Goal: Navigation & Orientation: Find specific page/section

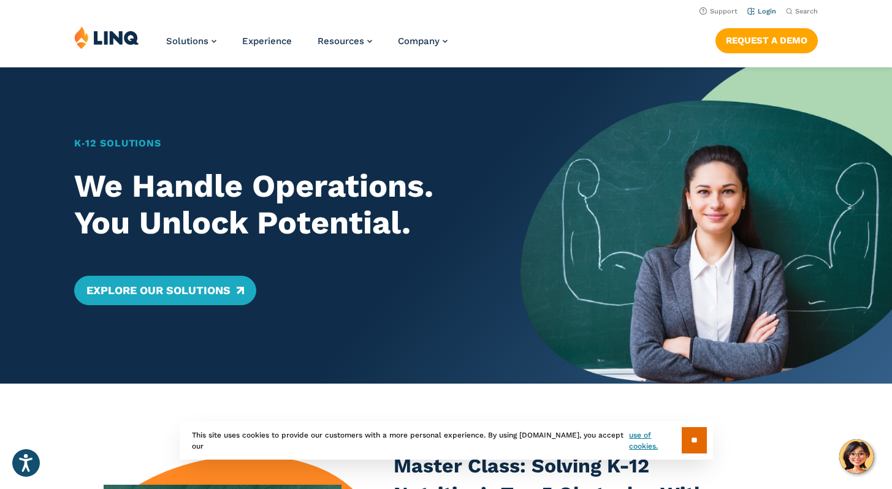
click at [765, 9] on link "Login" at bounding box center [762, 11] width 29 height 8
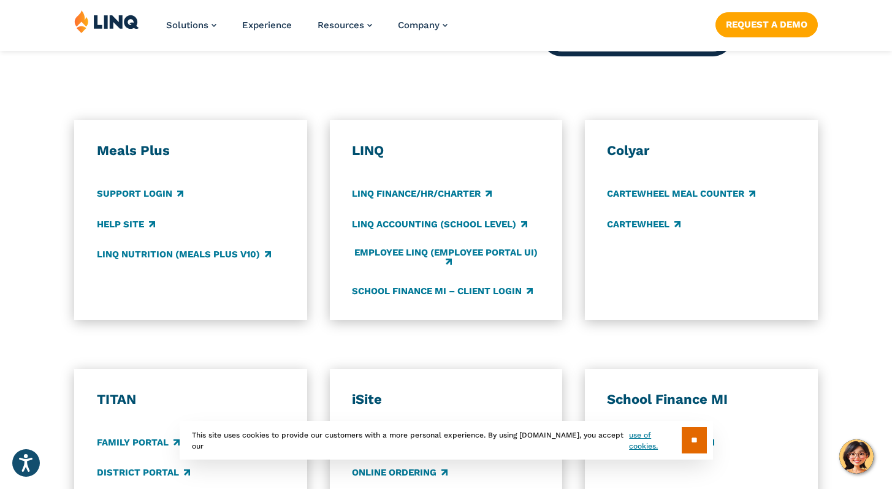
scroll to position [680, 0]
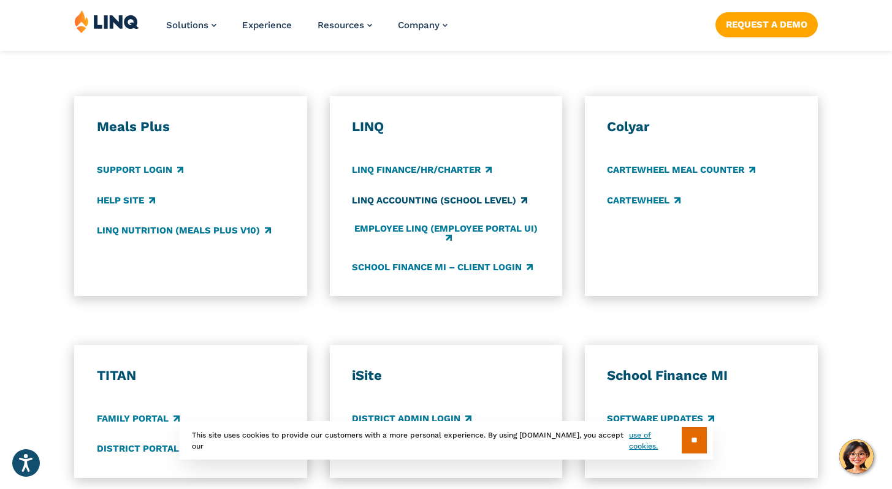
click at [431, 202] on link "LINQ Accounting (school level)" at bounding box center [439, 200] width 175 height 13
click at [416, 199] on link "LINQ Accounting (school level)" at bounding box center [439, 200] width 175 height 13
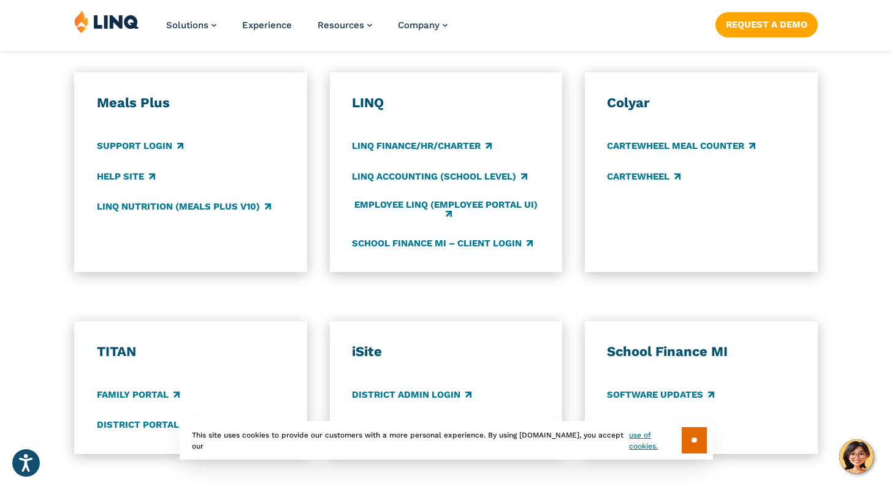
scroll to position [707, 0]
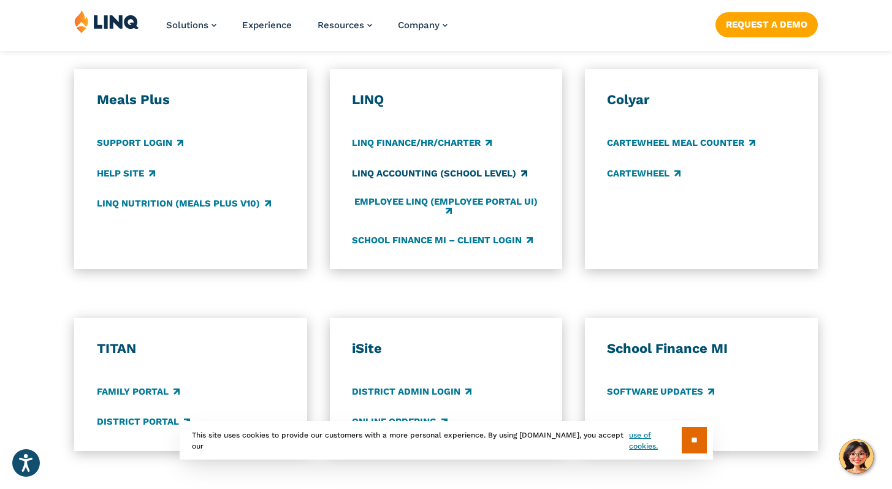
click at [447, 177] on link "LINQ Accounting (school level)" at bounding box center [439, 173] width 175 height 13
click at [524, 176] on link "LINQ Accounting (school level)" at bounding box center [439, 173] width 175 height 13
click at [520, 176] on link "LINQ Accounting (school level)" at bounding box center [439, 173] width 175 height 13
